Goal: Transaction & Acquisition: Subscribe to service/newsletter

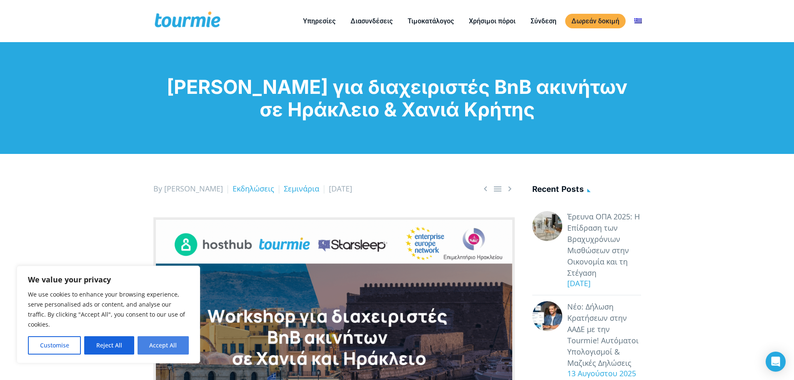
click at [174, 344] on button "Accept All" at bounding box center [162, 345] width 51 height 18
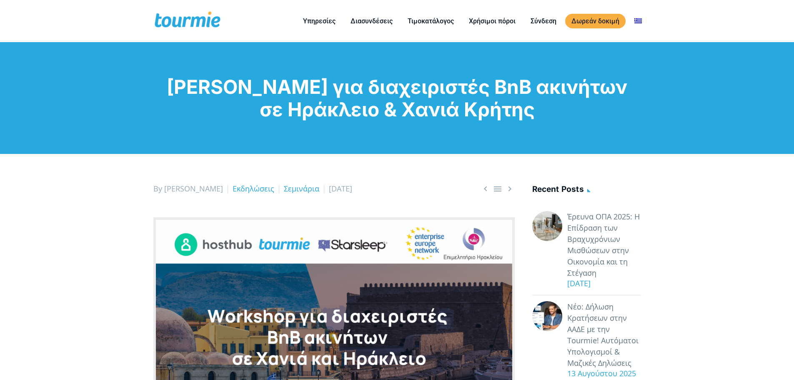
checkbox input "true"
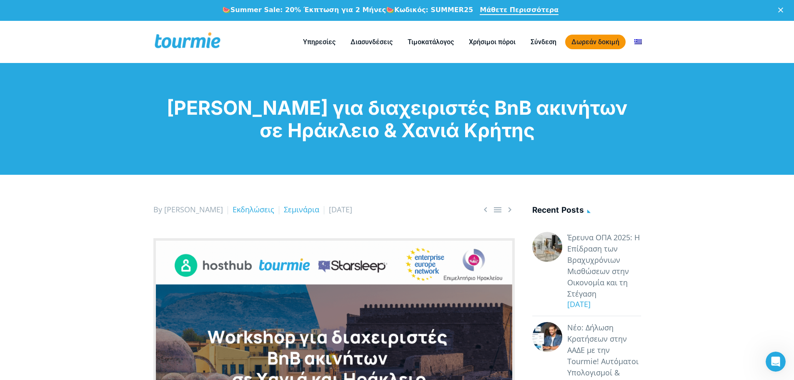
click at [596, 42] on link "Δωρεάν δοκιμή" at bounding box center [595, 42] width 60 height 15
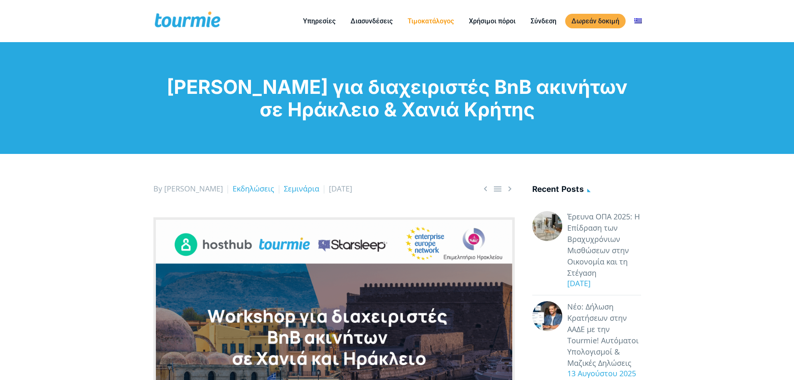
click at [441, 24] on link "Τιμοκατάλογος" at bounding box center [430, 21] width 59 height 10
